Goal: Information Seeking & Learning: Learn about a topic

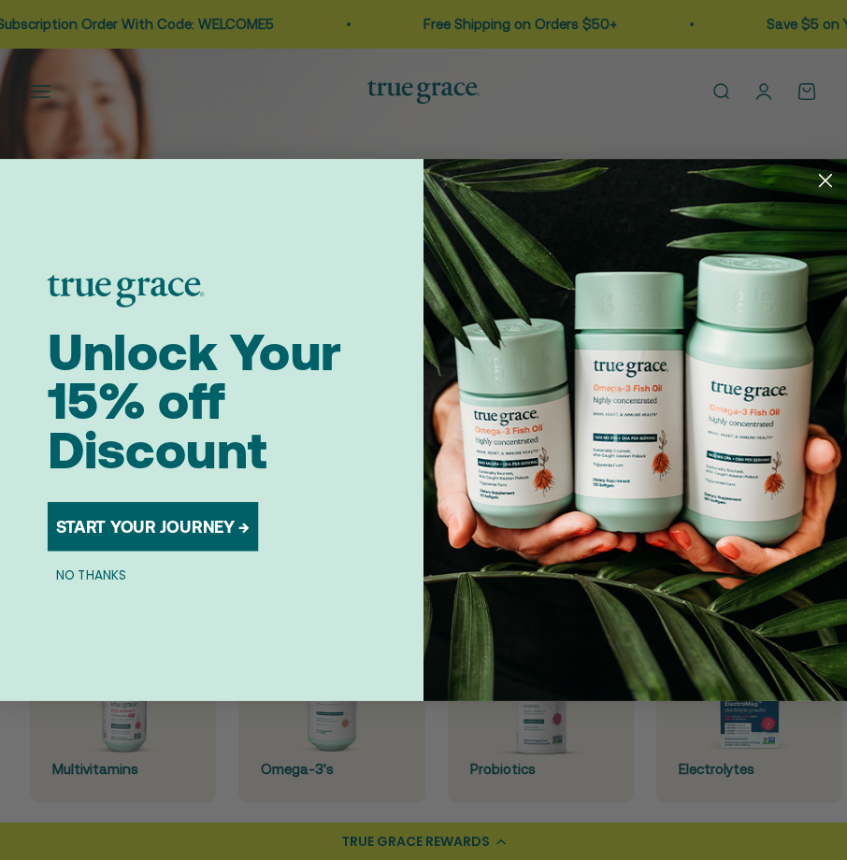
click at [830, 186] on icon "Close dialog" at bounding box center [826, 181] width 12 height 12
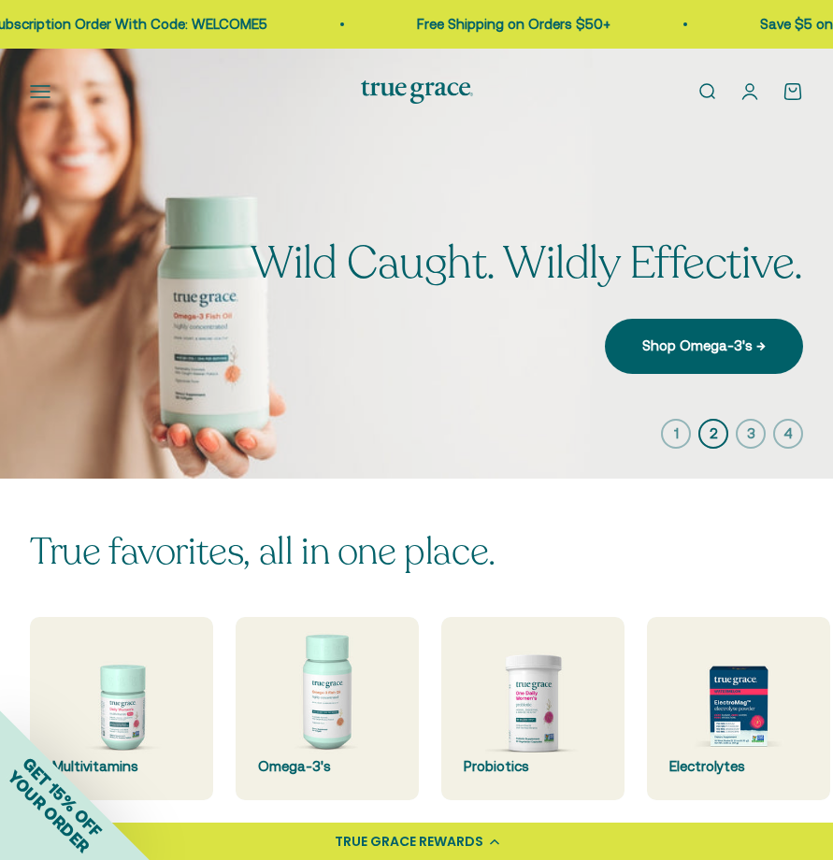
click at [715, 91] on link "Open search" at bounding box center [707, 91] width 21 height 21
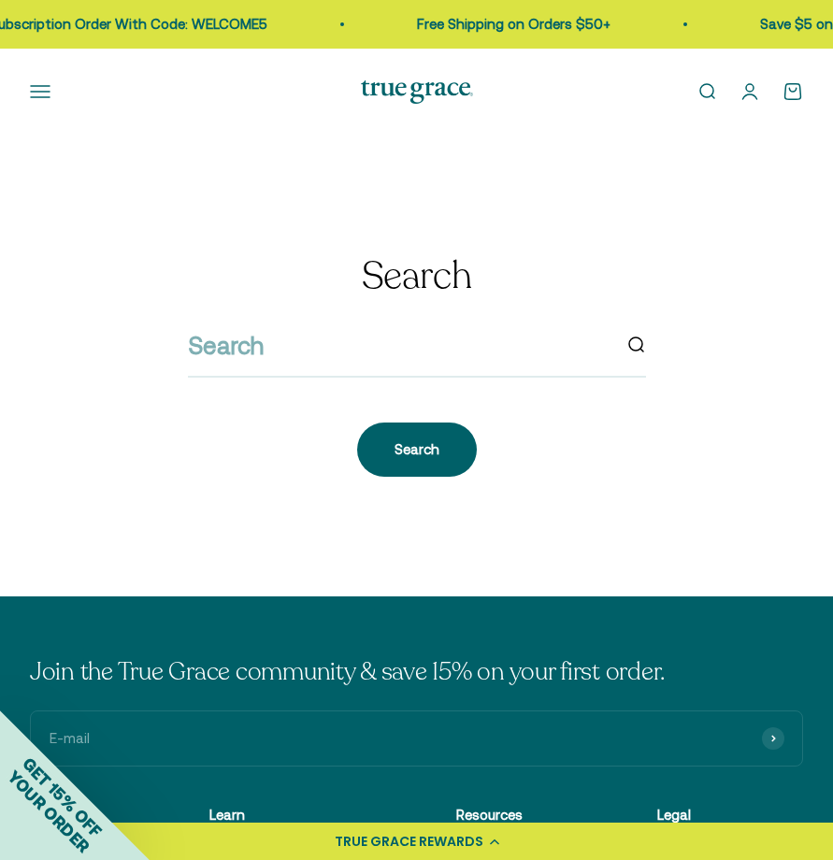
click at [30, 92] on button "Open navigation menu" at bounding box center [40, 91] width 21 height 21
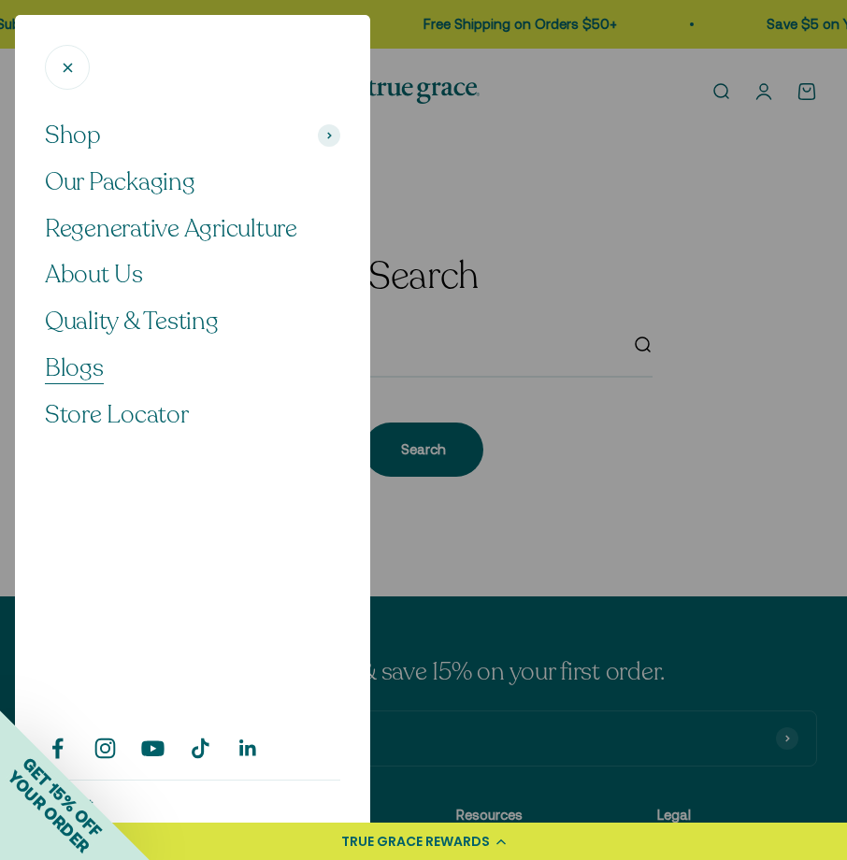
click at [80, 365] on span "Blogs" at bounding box center [74, 368] width 59 height 33
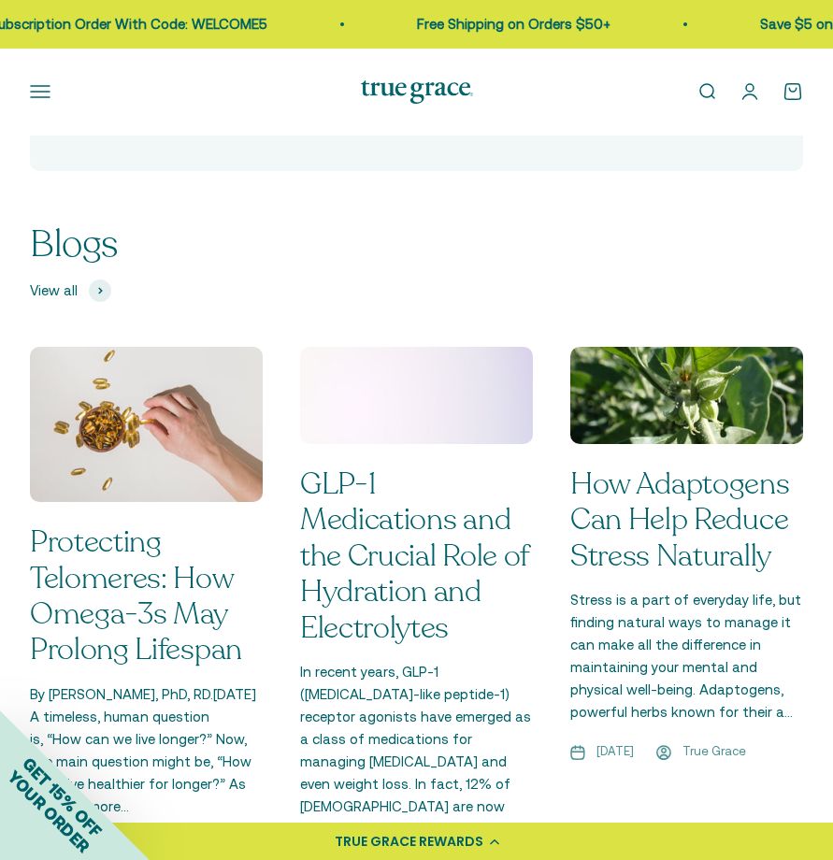
scroll to position [1312, 0]
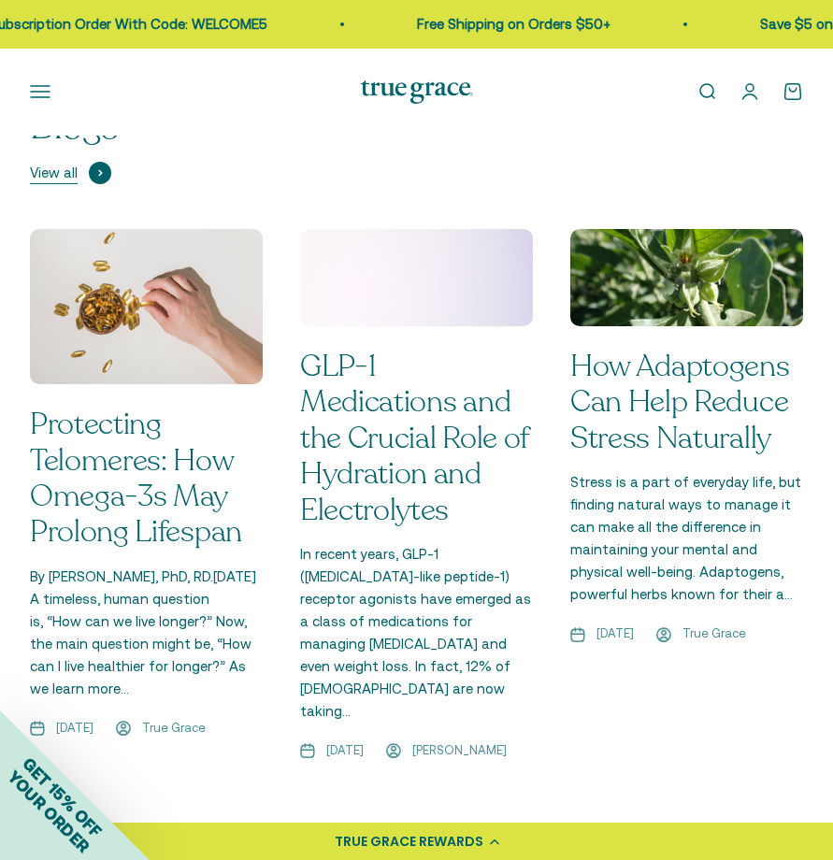
click at [93, 170] on span at bounding box center [100, 173] width 22 height 22
click at [82, 174] on link "View all" at bounding box center [70, 173] width 81 height 22
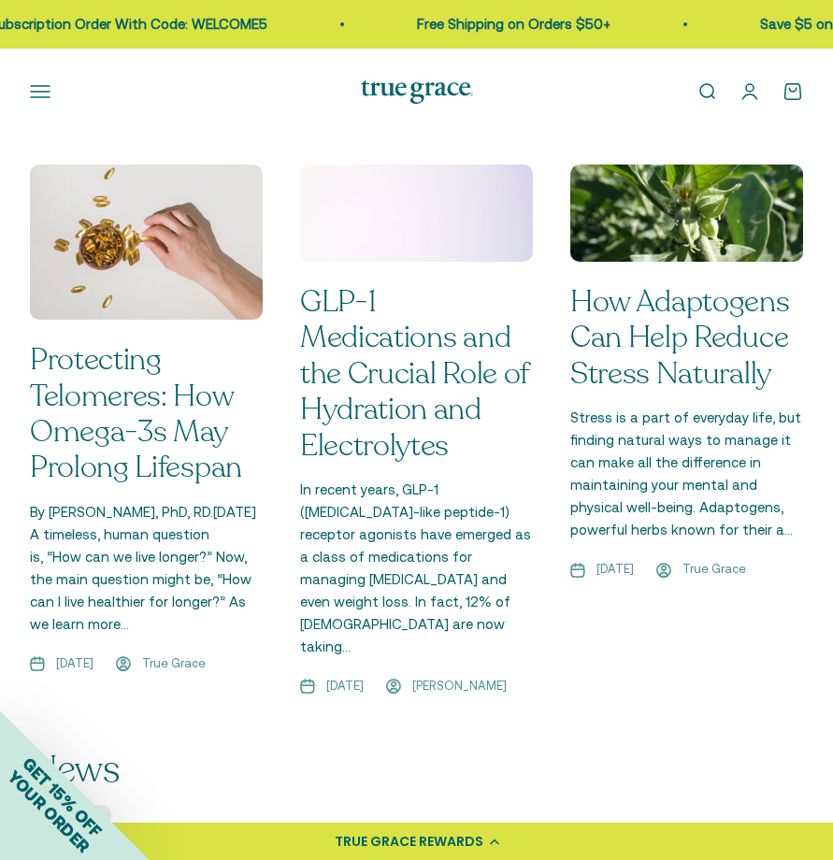
scroll to position [1290, 0]
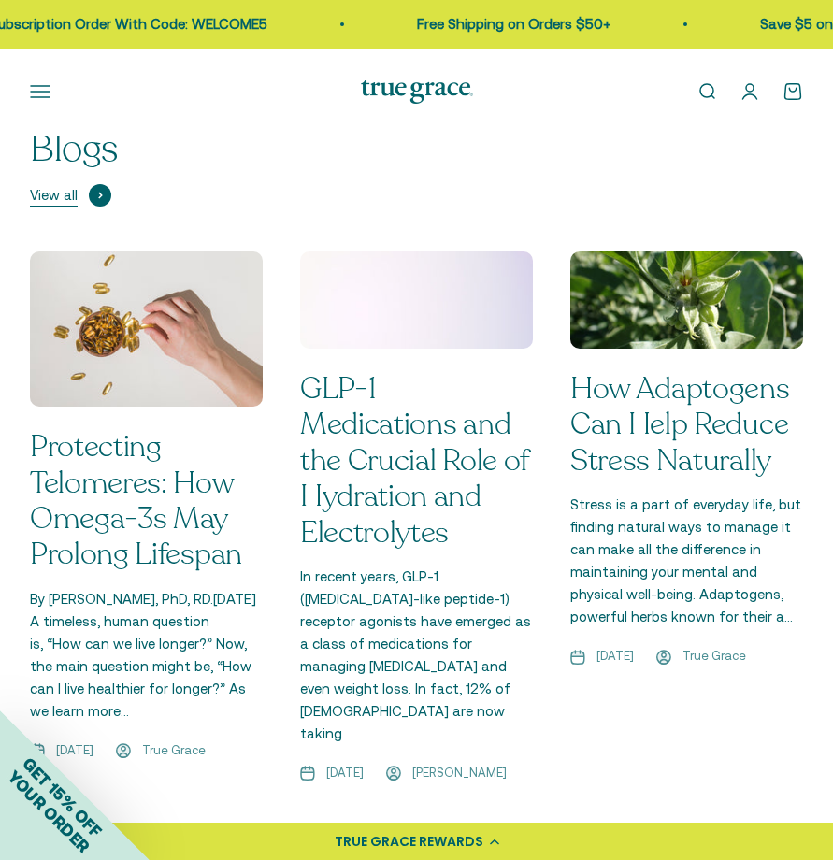
click at [66, 187] on span "View all" at bounding box center [54, 195] width 48 height 22
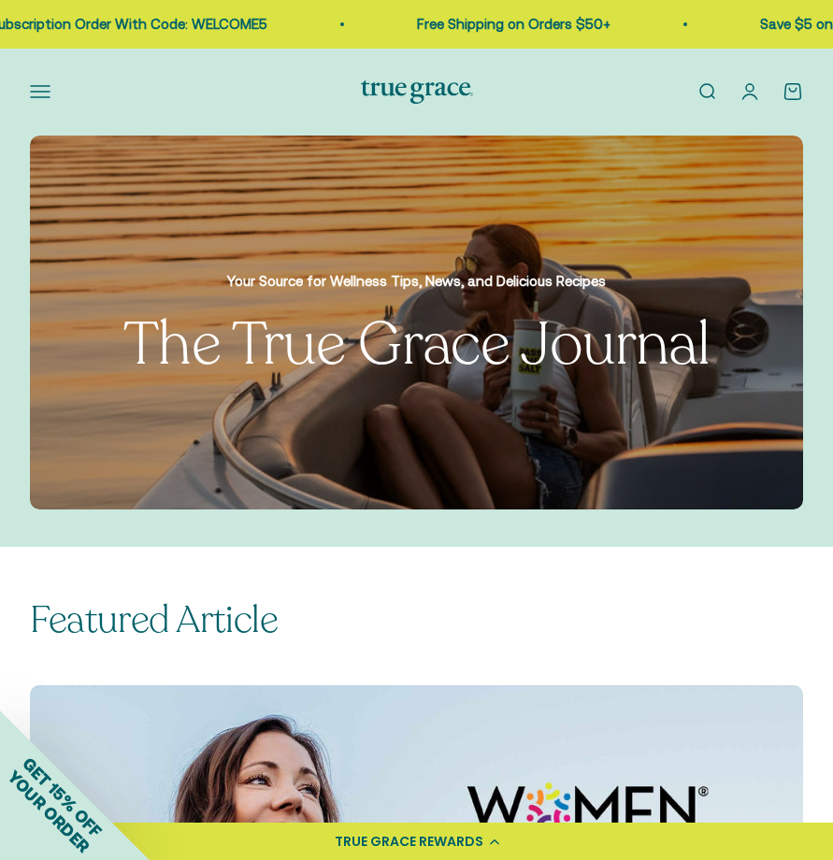
click at [706, 102] on link "Open search" at bounding box center [707, 91] width 21 height 21
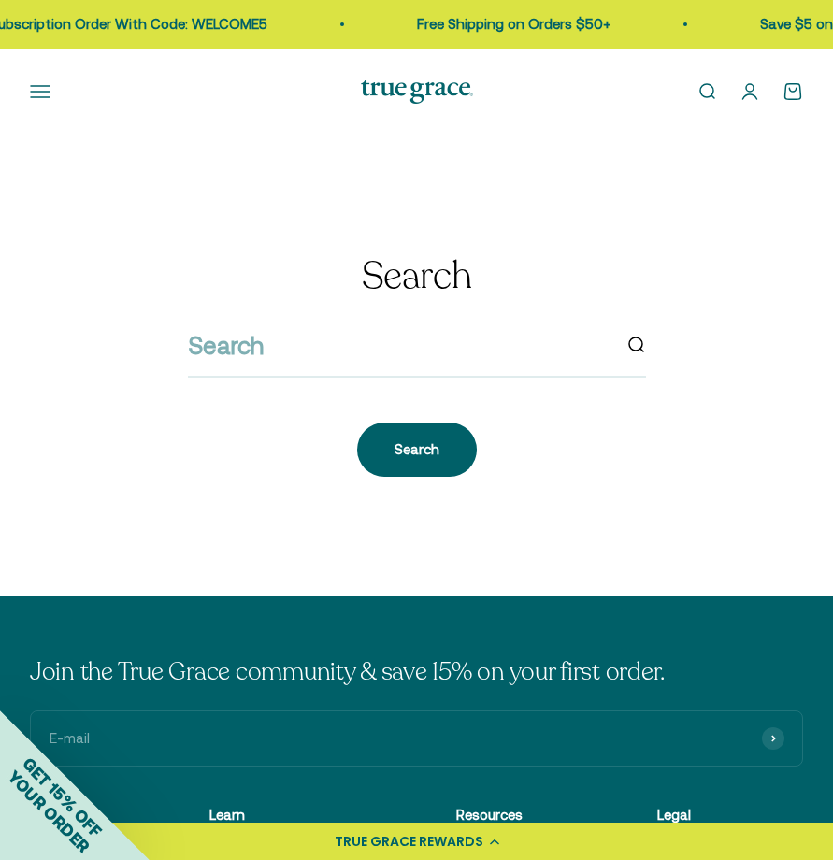
click at [220, 817] on p "Learn" at bounding box center [288, 815] width 157 height 22
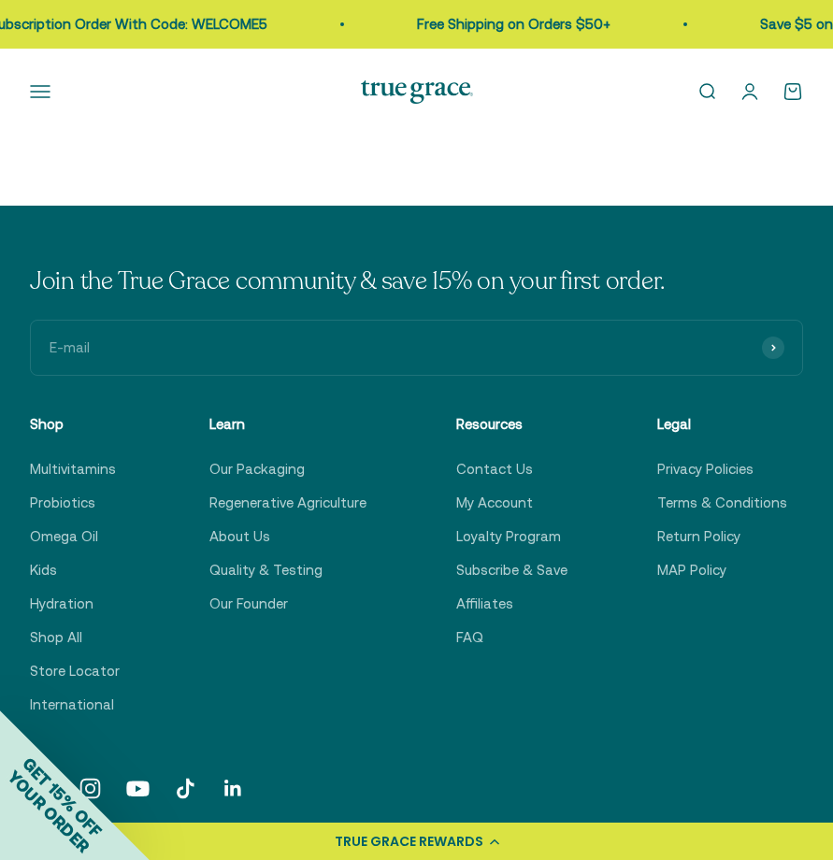
scroll to position [395, 0]
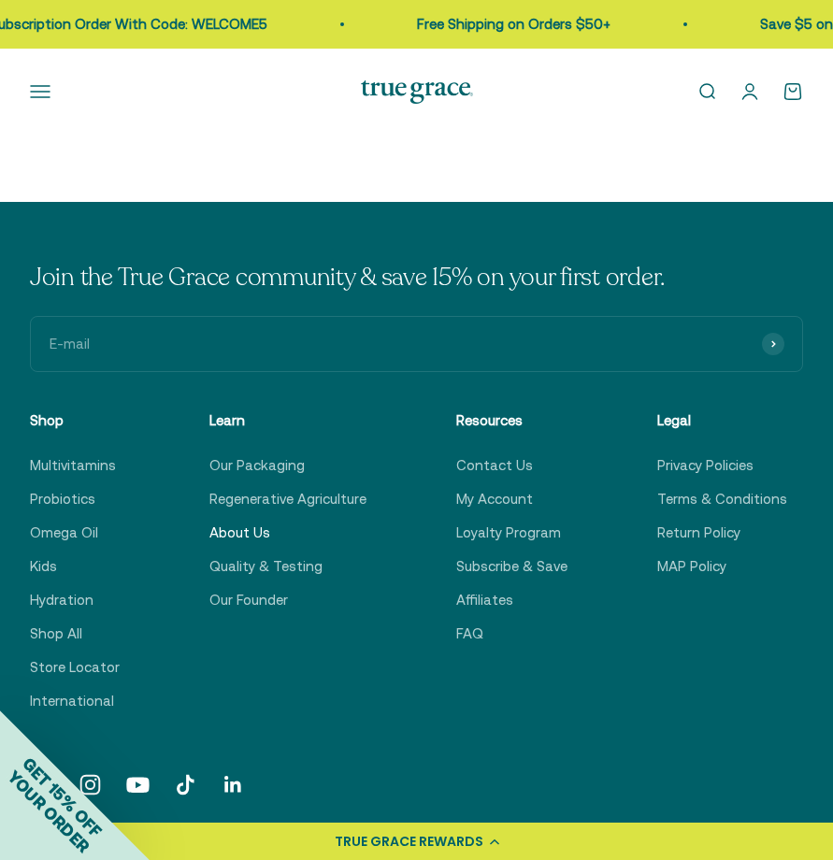
click at [219, 531] on link "About Us" at bounding box center [240, 533] width 61 height 22
